Goal: Find specific page/section: Find specific page/section

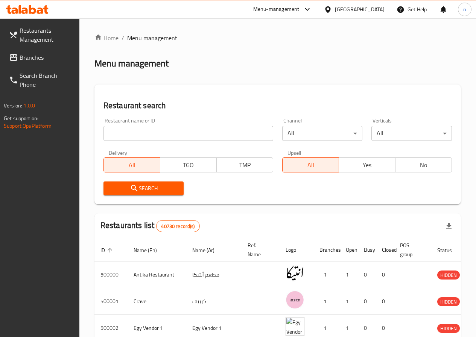
click at [335, 9] on div at bounding box center [329, 9] width 11 height 8
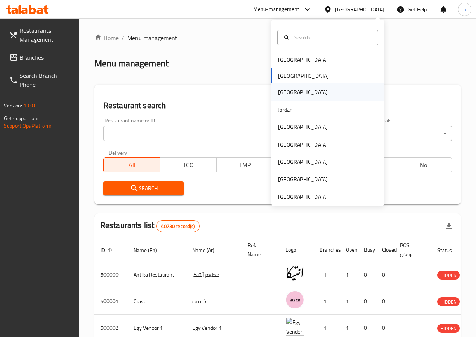
click at [280, 92] on div "[GEOGRAPHIC_DATA]" at bounding box center [303, 92] width 50 height 8
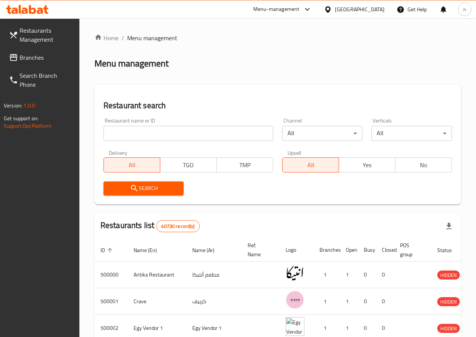
click at [380, 5] on div "[GEOGRAPHIC_DATA]" at bounding box center [360, 9] width 50 height 8
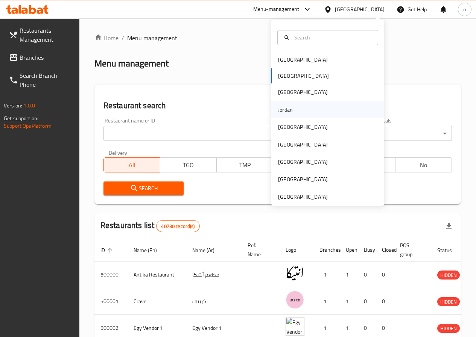
click at [287, 111] on div "Jordan" at bounding box center [285, 109] width 27 height 17
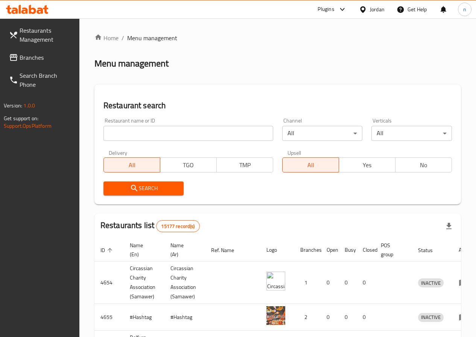
click at [152, 134] on input "search" at bounding box center [188, 133] width 170 height 15
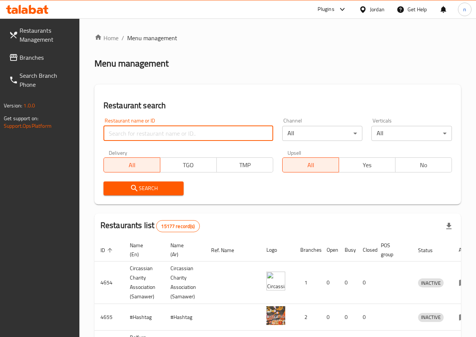
paste input "768216"
type input "768216"
click button "Search" at bounding box center [143, 189] width 80 height 14
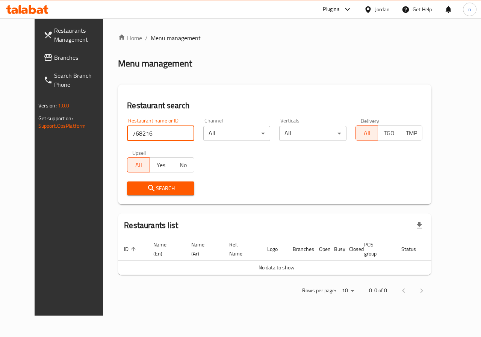
click at [182, 132] on input "768216" at bounding box center [160, 133] width 67 height 15
click at [174, 132] on input "768216" at bounding box center [160, 133] width 67 height 15
click at [177, 133] on input "768216" at bounding box center [160, 133] width 67 height 15
click at [177, 133] on input "search" at bounding box center [160, 133] width 67 height 15
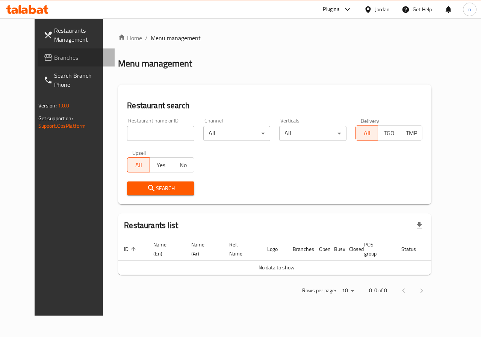
click at [54, 60] on span "Branches" at bounding box center [81, 57] width 55 height 9
